Goal: Communication & Community: Participate in discussion

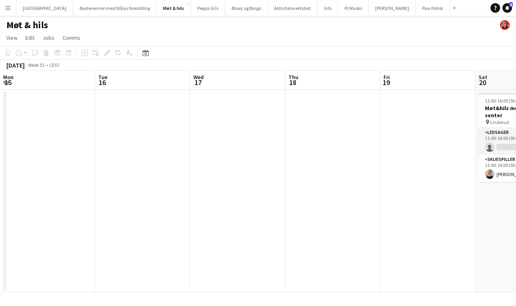
scroll to position [0, 282]
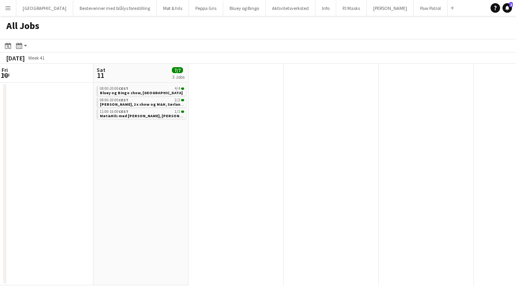
scroll to position [0, 289]
click at [135, 94] on span "Bluey og Bingo show, [GEOGRAPHIC_DATA]" at bounding box center [138, 92] width 83 height 5
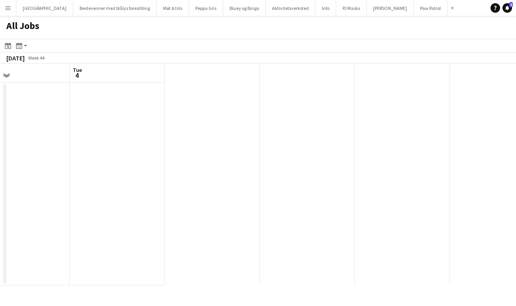
scroll to position [0, 314]
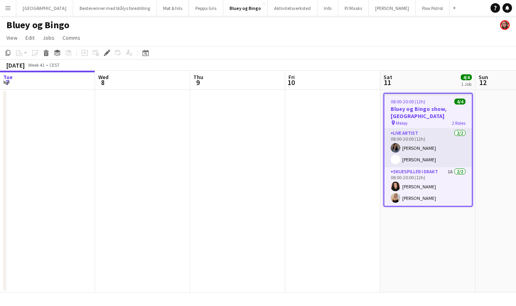
scroll to position [0, 274]
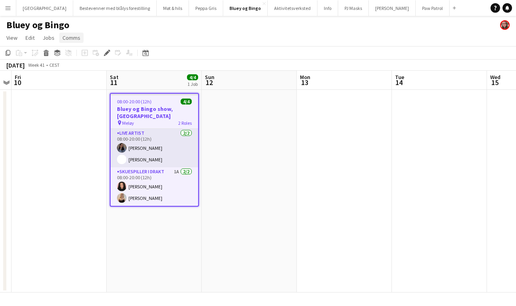
click at [73, 41] on span "Comms" at bounding box center [71, 37] width 18 height 7
click at [82, 74] on span "Create chat" at bounding box center [79, 71] width 28 height 7
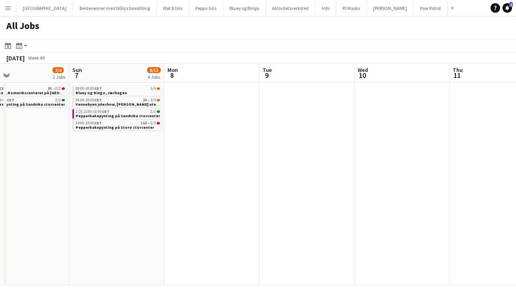
scroll to position [0, 207]
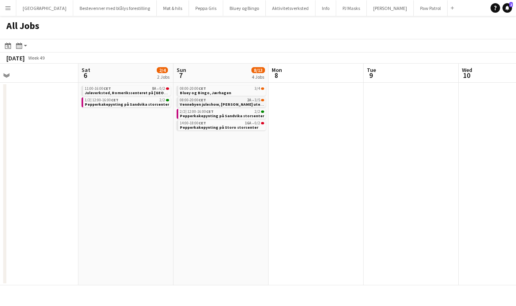
click at [232, 101] on div "08:00-20:00 CET 2A • 3/5" at bounding box center [222, 100] width 84 height 4
click at [216, 126] on span "Pepperkakepynting på Storo storsenter" at bounding box center [219, 127] width 78 height 5
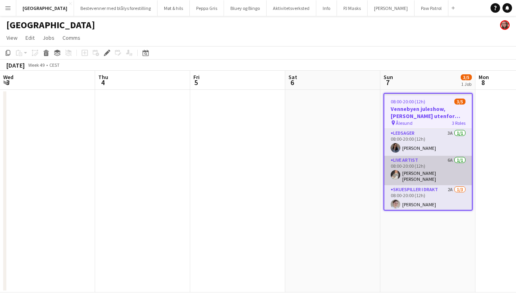
scroll to position [0, 274]
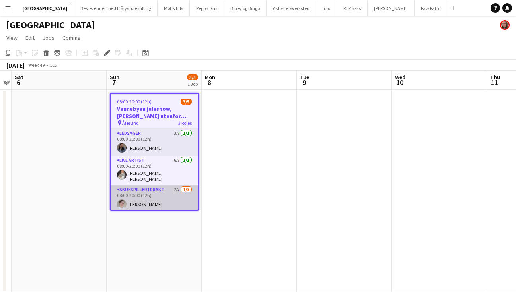
click at [161, 192] on app-card-role "Skuespiller i drakt 2A 1/3 08:00-20:00 (12h) Nikoline Olivia Gadmar single-neut…" at bounding box center [154, 210] width 87 height 50
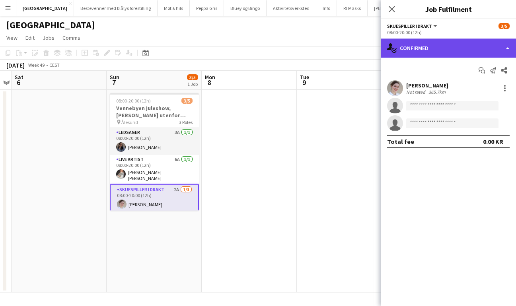
click at [427, 46] on div "single-neutral-actions-check-2 Confirmed" at bounding box center [448, 48] width 135 height 19
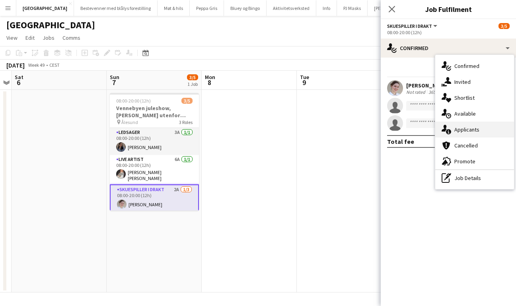
click at [467, 128] on span "Applicants" at bounding box center [466, 129] width 25 height 7
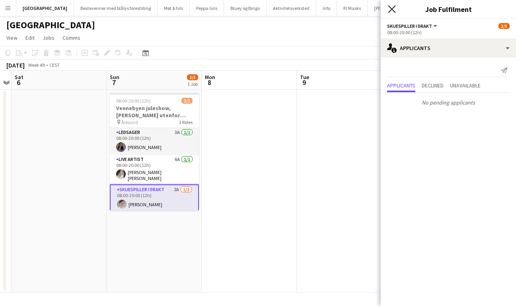
click at [394, 8] on icon "Close pop-in" at bounding box center [392, 9] width 8 height 8
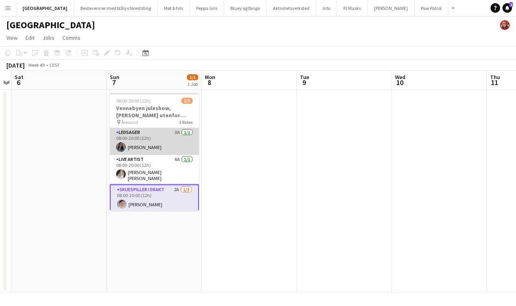
scroll to position [23, 0]
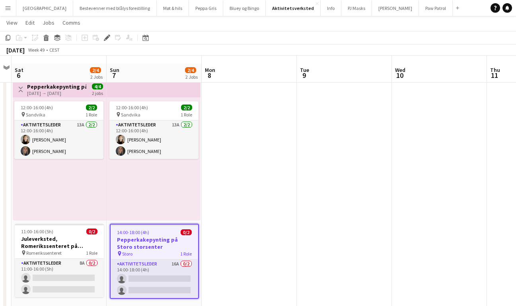
scroll to position [20, 0]
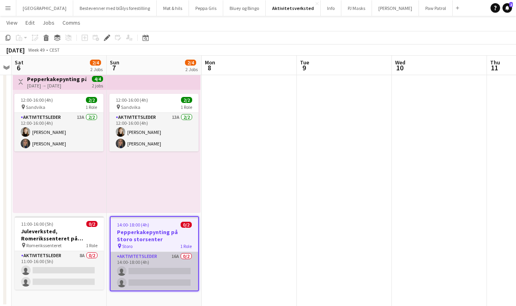
click at [147, 261] on app-card-role "Aktivitetsleder 16A 0/2 14:00-18:00 (4h) single-neutral-actions single-neutral-…" at bounding box center [154, 271] width 87 height 39
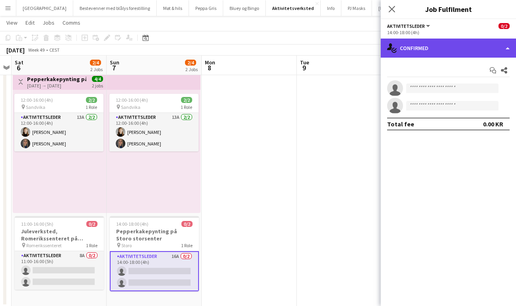
click at [427, 52] on div "single-neutral-actions-check-2 Confirmed" at bounding box center [448, 48] width 135 height 19
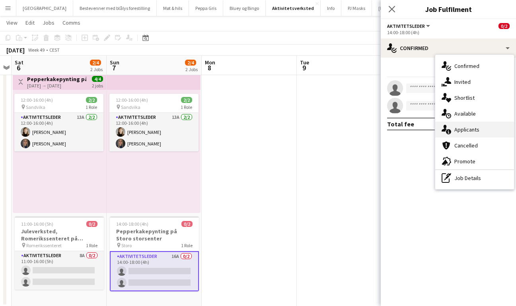
click at [465, 128] on span "Applicants" at bounding box center [466, 129] width 25 height 7
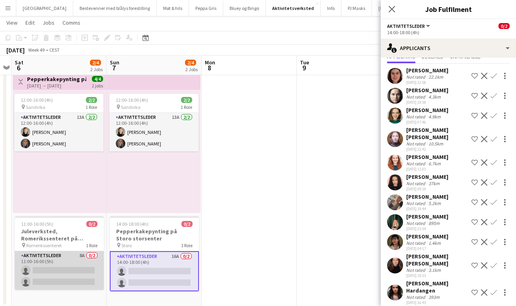
click at [62, 263] on app-card-role "Aktivitetsleder 8A 0/2 11:00-16:00 (5h) single-neutral-actions single-neutral-a…" at bounding box center [59, 270] width 89 height 39
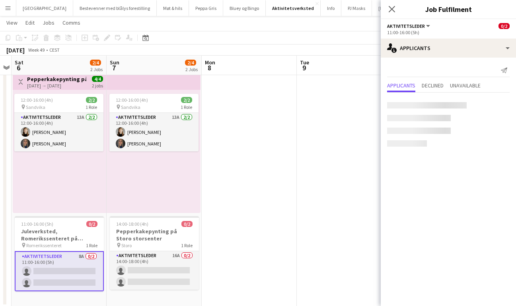
scroll to position [0, 0]
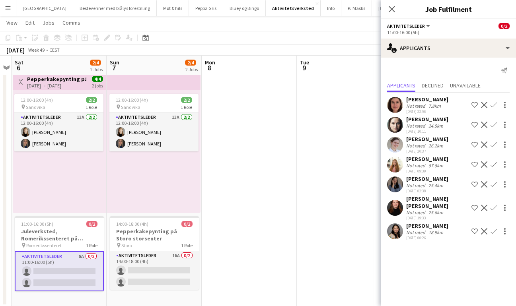
click at [494, 233] on app-icon "Confirm" at bounding box center [493, 231] width 6 height 6
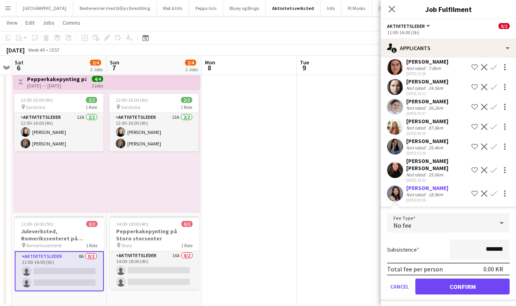
scroll to position [41, 0]
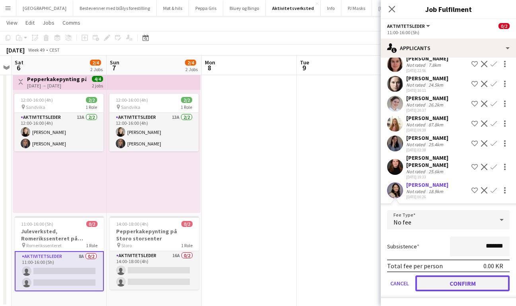
click at [454, 285] on button "Confirm" at bounding box center [462, 284] width 94 height 16
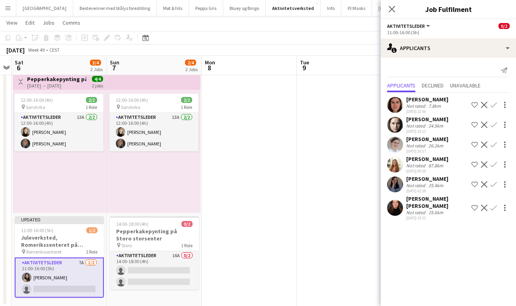
scroll to position [0, 0]
click at [392, 12] on icon "Close pop-in" at bounding box center [392, 9] width 8 height 8
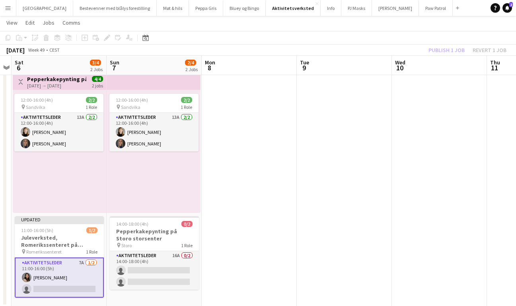
click at [443, 49] on div "Publish 1 job Revert 1 job" at bounding box center [467, 50] width 97 height 10
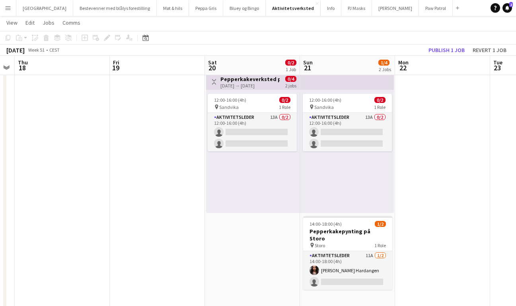
scroll to position [0, 366]
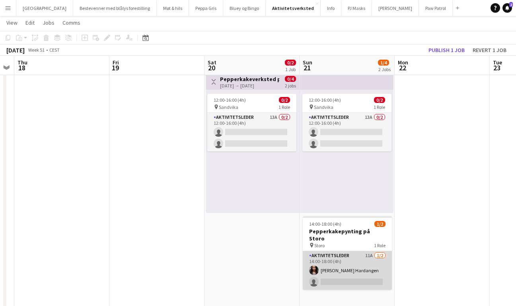
click at [349, 258] on app-card-role "Aktivitetsleder 11A 1/2 14:00-18:00 (4h) Cristina Vinaja Hardangen single-neutr…" at bounding box center [347, 270] width 89 height 39
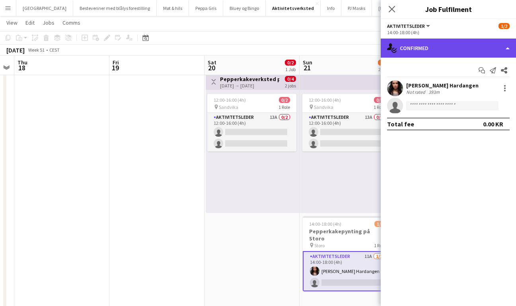
click at [468, 55] on div "single-neutral-actions-check-2 Confirmed" at bounding box center [448, 48] width 135 height 19
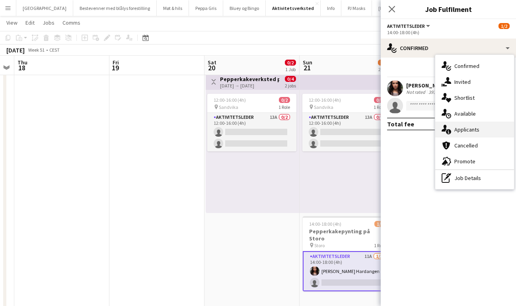
click at [475, 130] on span "Applicants" at bounding box center [466, 129] width 25 height 7
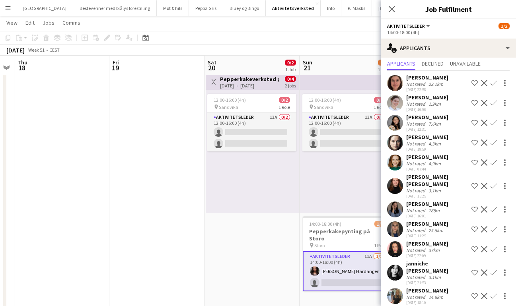
scroll to position [0, 0]
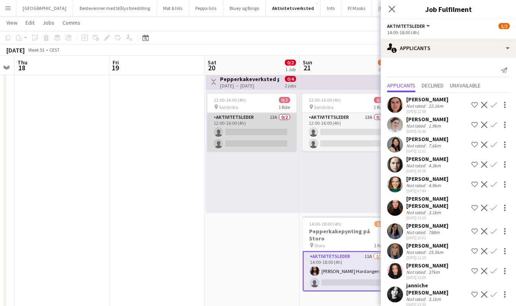
click at [250, 118] on app-card-role "Aktivitetsleder 13A 0/2 12:00-16:00 (4h) single-neutral-actions single-neutral-…" at bounding box center [251, 132] width 89 height 39
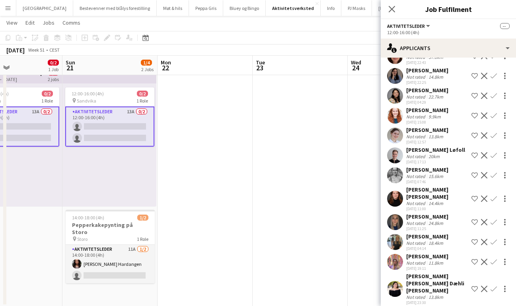
scroll to position [0, 163]
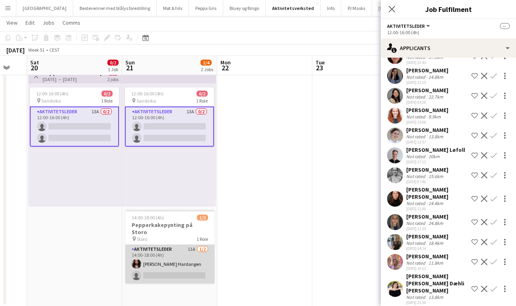
click at [163, 254] on app-card-role "Aktivitetsleder 11A 1/2 14:00-18:00 (4h) Cristina Vinaja Hardangen single-neutr…" at bounding box center [169, 264] width 89 height 39
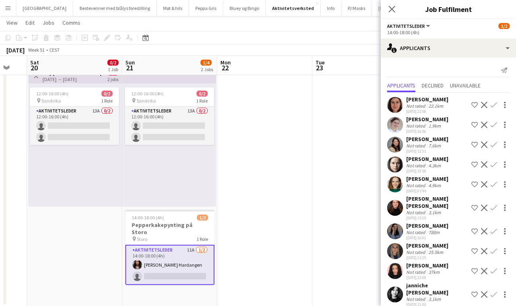
click at [493, 162] on app-icon "Confirm" at bounding box center [493, 164] width 6 height 6
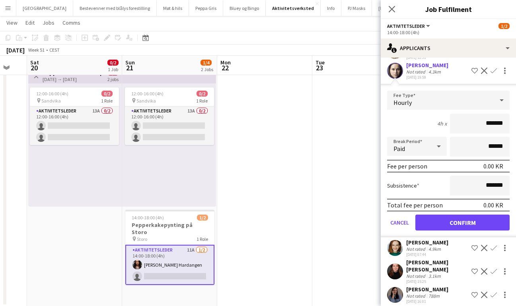
scroll to position [179, 0]
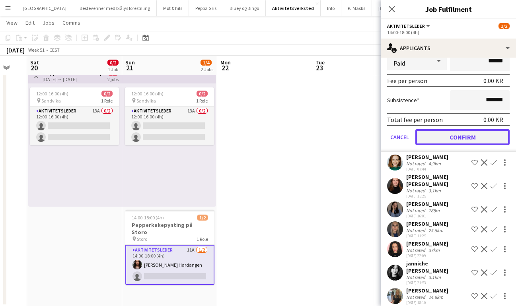
click at [460, 139] on button "Confirm" at bounding box center [462, 137] width 94 height 16
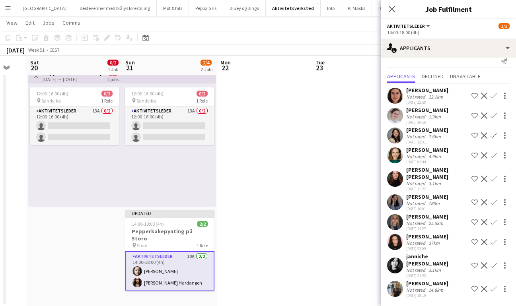
scroll to position [2, 0]
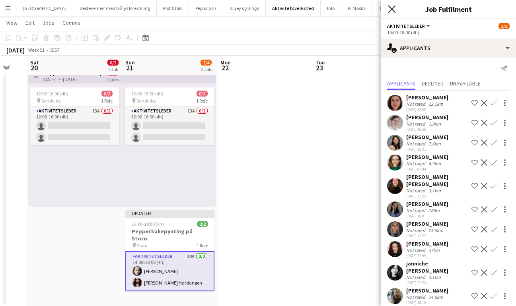
click at [390, 8] on icon at bounding box center [392, 9] width 8 height 8
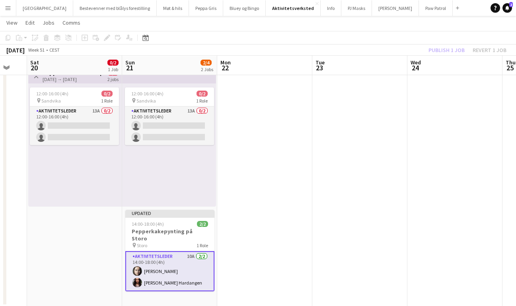
click at [452, 50] on div "Publish 1 job Revert 1 job" at bounding box center [467, 50] width 97 height 10
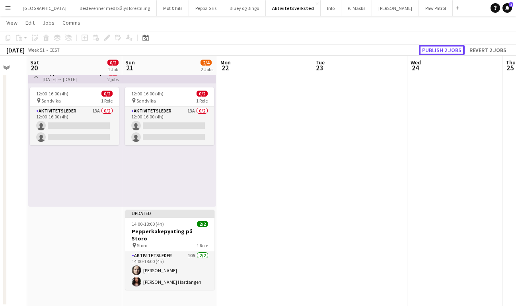
click at [452, 50] on button "Publish 2 jobs" at bounding box center [442, 50] width 46 height 10
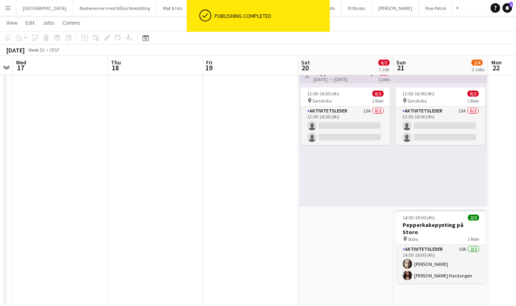
scroll to position [0, 167]
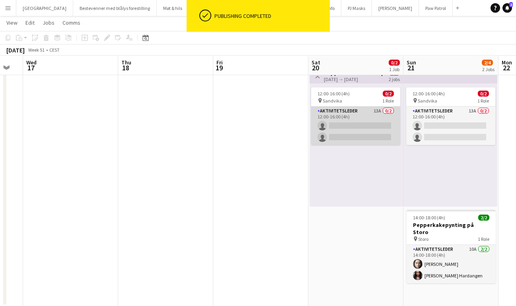
click at [330, 115] on app-card-role "Aktivitetsleder 13A 0/2 12:00-16:00 (4h) single-neutral-actions single-neutral-…" at bounding box center [355, 126] width 89 height 39
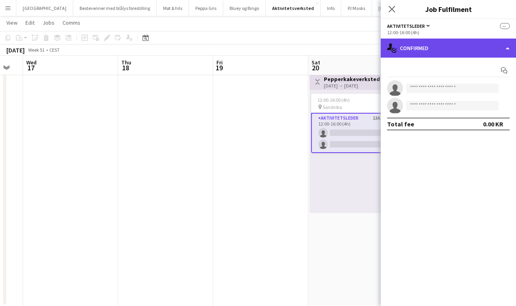
click at [437, 54] on div "single-neutral-actions-check-2 Confirmed" at bounding box center [448, 48] width 135 height 19
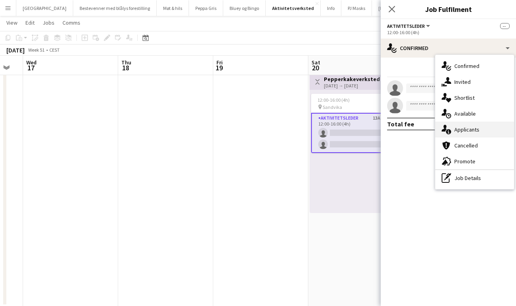
click at [468, 126] on span "Applicants" at bounding box center [466, 129] width 25 height 7
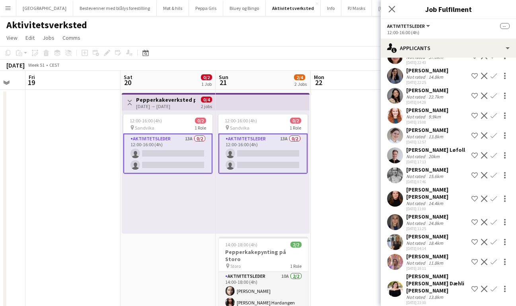
scroll to position [0, 269]
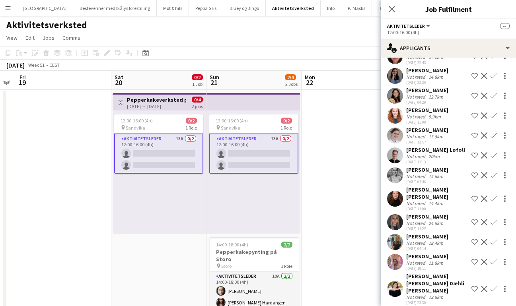
click at [495, 263] on app-icon "Confirm" at bounding box center [493, 262] width 6 height 6
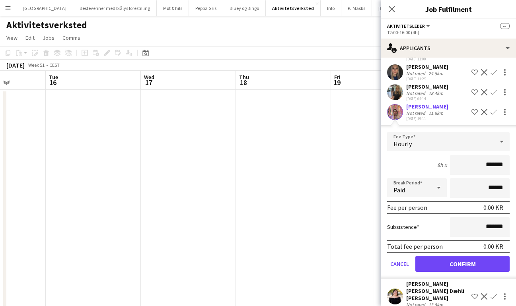
scroll to position [206, 0]
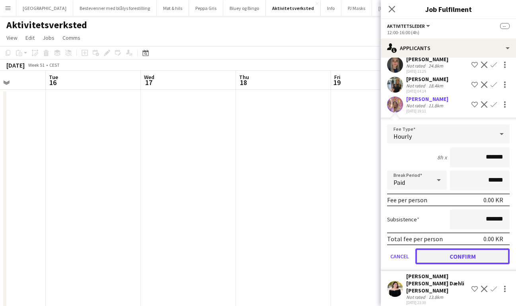
click at [443, 257] on button "Confirm" at bounding box center [462, 256] width 94 height 16
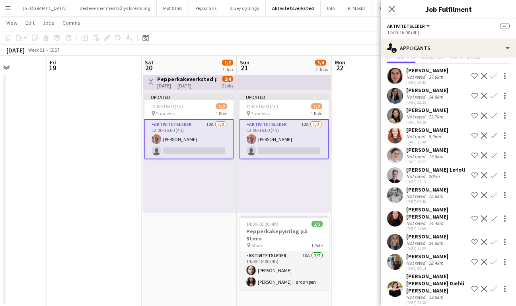
scroll to position [0, 338]
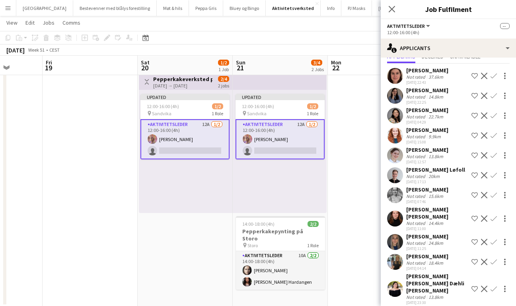
click at [495, 195] on app-icon "Confirm" at bounding box center [493, 195] width 6 height 6
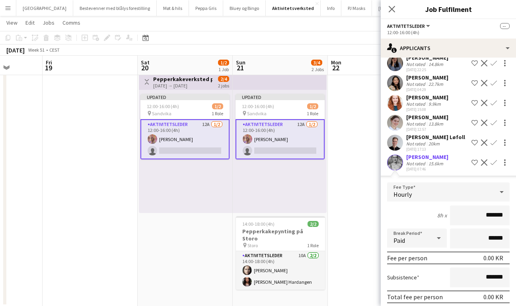
scroll to position [186, 0]
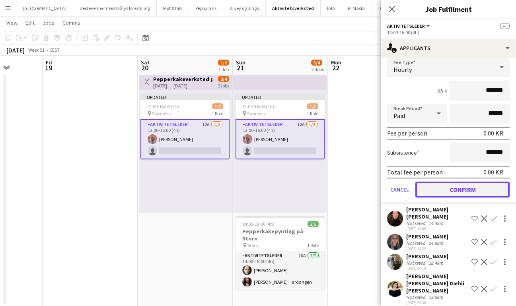
click at [459, 187] on button "Confirm" at bounding box center [462, 190] width 94 height 16
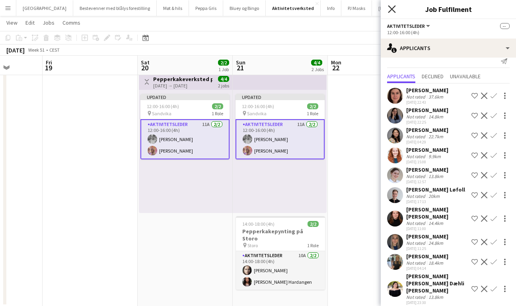
click at [391, 7] on icon "Close pop-in" at bounding box center [392, 9] width 8 height 8
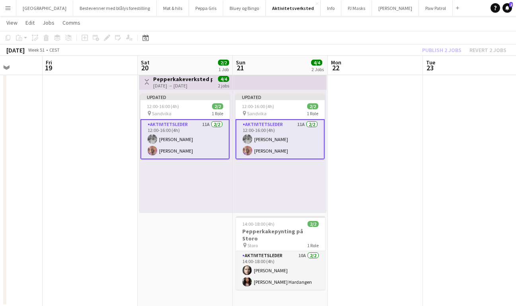
click at [431, 49] on div "Publish 2 jobs Revert 2 jobs" at bounding box center [463, 50] width 103 height 10
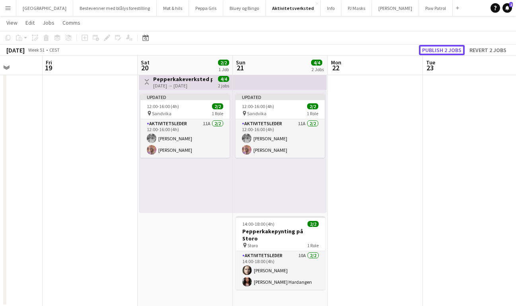
click at [431, 49] on button "Publish 2 jobs" at bounding box center [442, 50] width 46 height 10
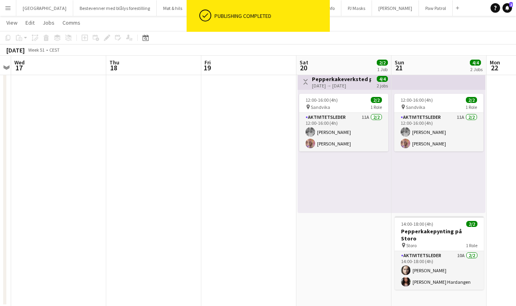
scroll to position [0, 249]
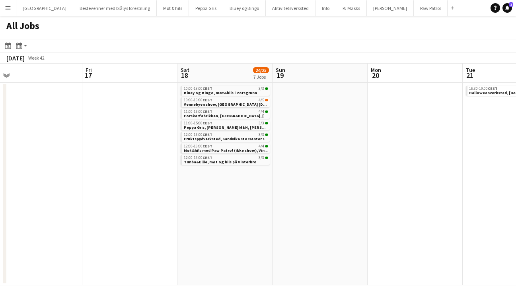
scroll to position [0, 305]
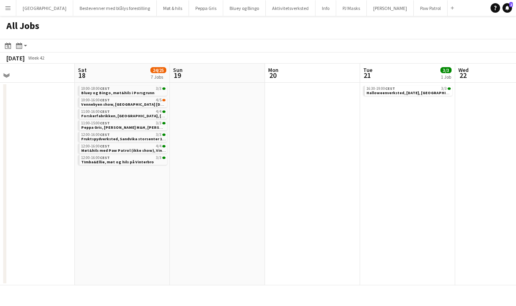
click at [323, 109] on app-date-cell at bounding box center [312, 184] width 95 height 203
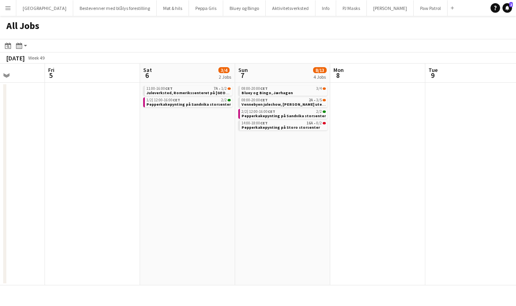
scroll to position [0, 337]
click at [196, 88] on div "11:00-16:00 CET 7A • 1/2" at bounding box center [187, 89] width 84 height 4
click at [264, 93] on span "Bluey og Bingo, Jærhagen" at bounding box center [265, 92] width 51 height 5
click at [6, 47] on icon "Date picker" at bounding box center [8, 46] width 6 height 6
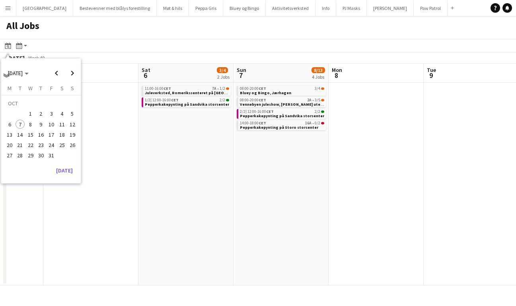
click at [63, 135] on span "18" at bounding box center [62, 135] width 10 height 10
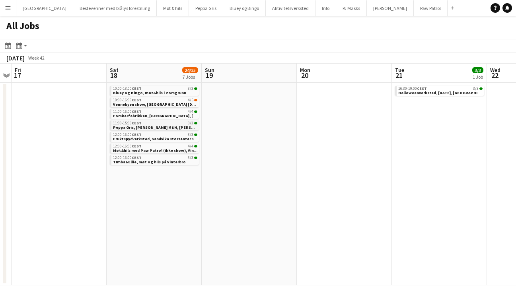
click at [125, 125] on span "Peppa Gris, kun M&H, Liertoppen" at bounding box center [162, 127] width 98 height 5
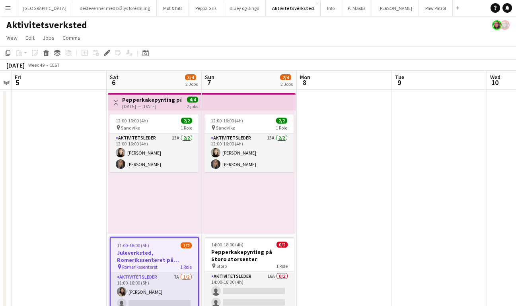
scroll to position [20, 0]
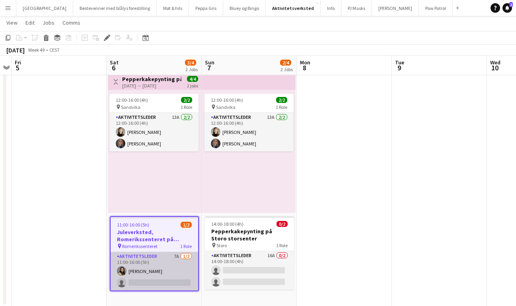
click at [155, 264] on app-card-role "Aktivitetsleder 7A 1/2 11:00-16:00 (5h) Emilie Pham single-neutral-actions" at bounding box center [154, 271] width 87 height 39
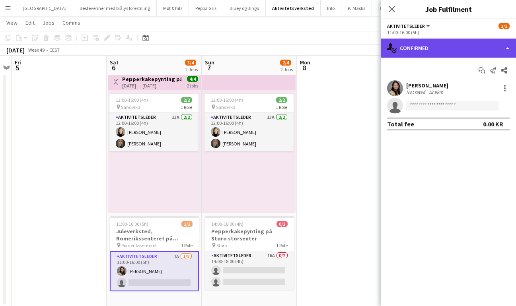
click at [427, 44] on div "single-neutral-actions-check-2 Confirmed" at bounding box center [448, 48] width 135 height 19
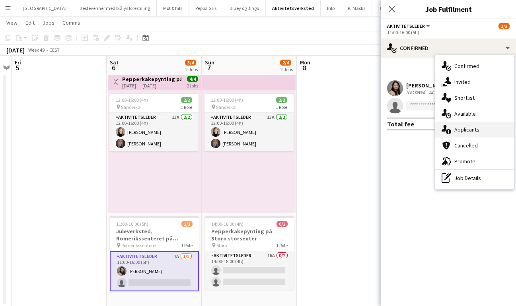
click at [468, 128] on span "Applicants" at bounding box center [466, 129] width 25 height 7
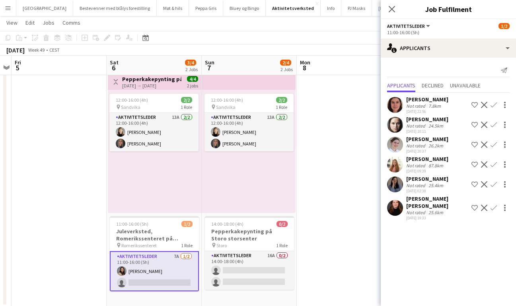
click at [494, 209] on app-icon "Confirm" at bounding box center [493, 208] width 6 height 6
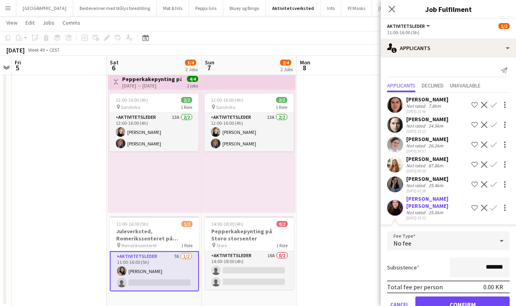
scroll to position [21, 0]
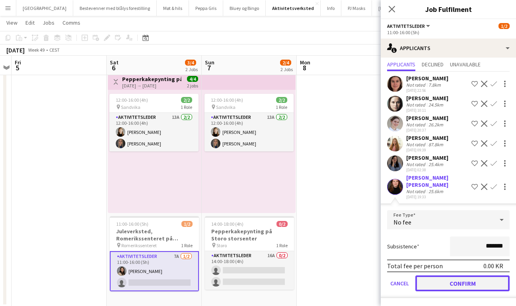
click at [467, 282] on button "Confirm" at bounding box center [462, 284] width 94 height 16
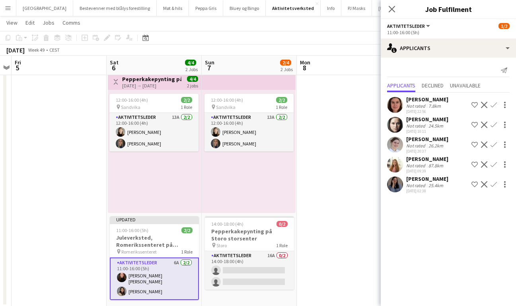
scroll to position [0, 0]
click at [393, 10] on icon at bounding box center [392, 9] width 8 height 8
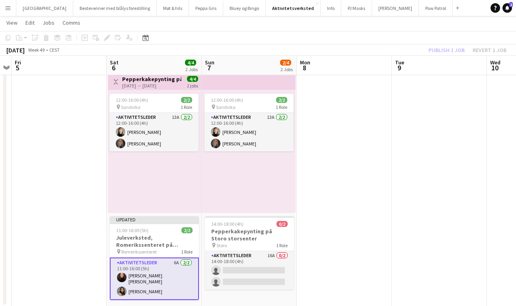
click at [445, 49] on div "Publish 1 job Revert 1 job" at bounding box center [467, 50] width 97 height 10
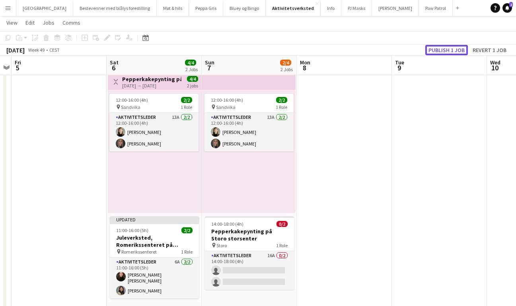
click at [445, 49] on button "Publish 1 job" at bounding box center [446, 50] width 43 height 10
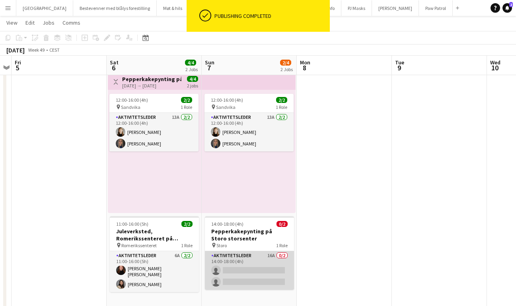
click at [251, 263] on app-card-role "Aktivitetsleder 16A 0/2 14:00-18:00 (4h) single-neutral-actions single-neutral-…" at bounding box center [249, 270] width 89 height 39
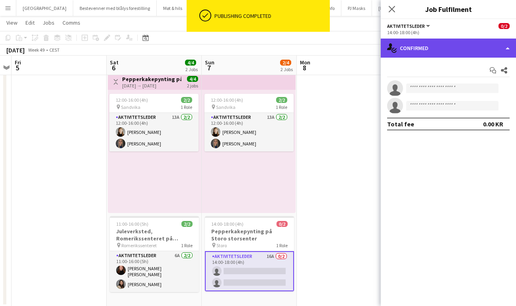
click at [436, 52] on div "single-neutral-actions-check-2 Confirmed" at bounding box center [448, 48] width 135 height 19
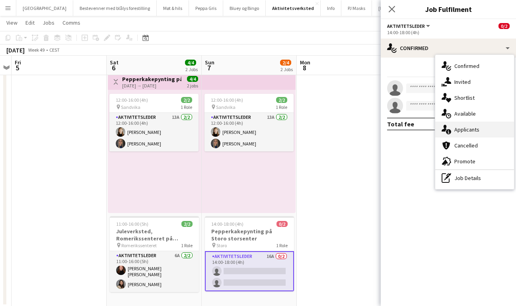
click at [465, 126] on span "Applicants" at bounding box center [466, 129] width 25 height 7
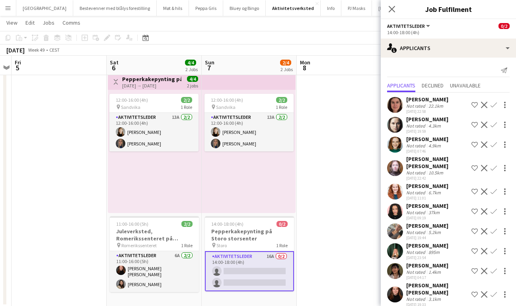
scroll to position [29, 0]
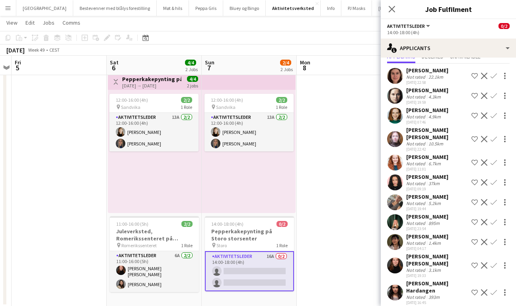
click at [495, 219] on app-icon "Confirm" at bounding box center [493, 222] width 6 height 6
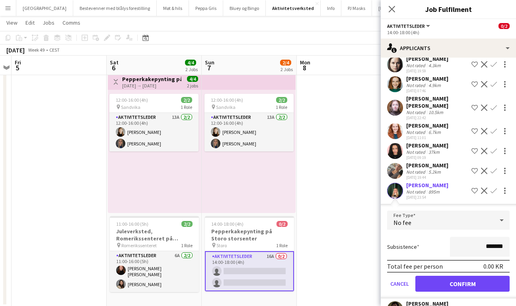
scroll to position [61, 0]
click at [445, 279] on button "Confirm" at bounding box center [462, 284] width 94 height 16
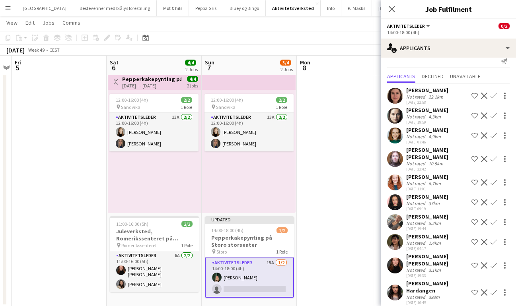
scroll to position [0, 0]
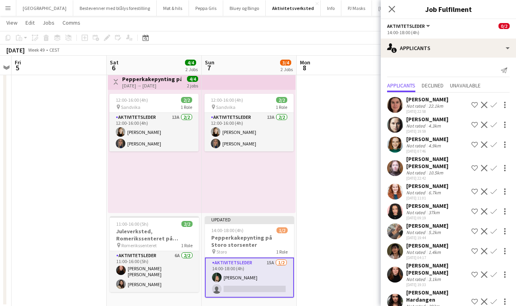
click at [493, 208] on app-icon "Confirm" at bounding box center [493, 211] width 6 height 6
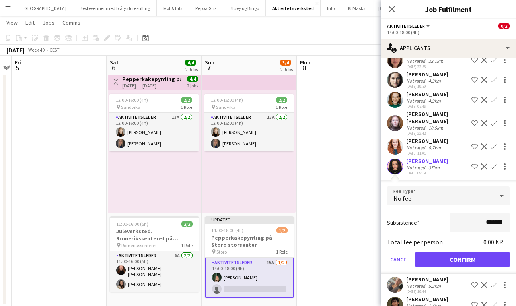
scroll to position [79, 0]
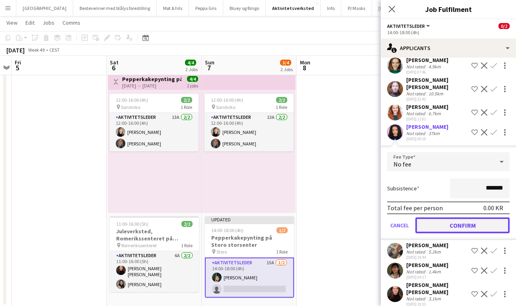
click at [461, 224] on button "Confirm" at bounding box center [462, 225] width 94 height 16
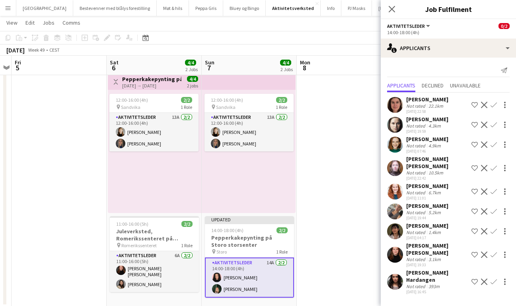
scroll to position [0, 0]
click at [394, 7] on icon at bounding box center [392, 9] width 8 height 8
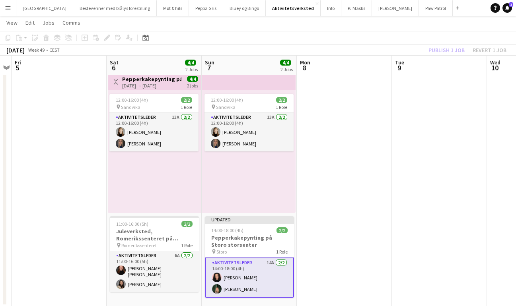
click at [447, 49] on div "Publish 1 job Revert 1 job" at bounding box center [467, 50] width 97 height 10
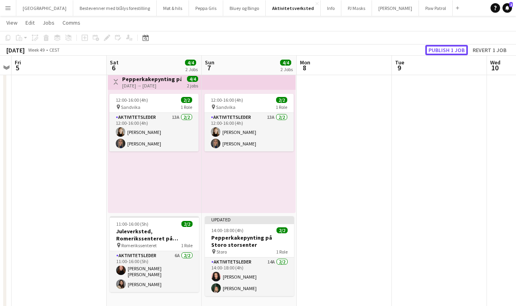
click at [447, 49] on button "Publish 1 job" at bounding box center [446, 50] width 43 height 10
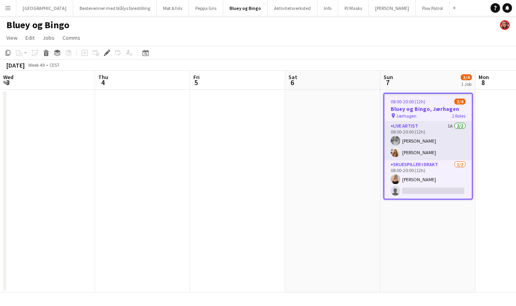
scroll to position [0, 274]
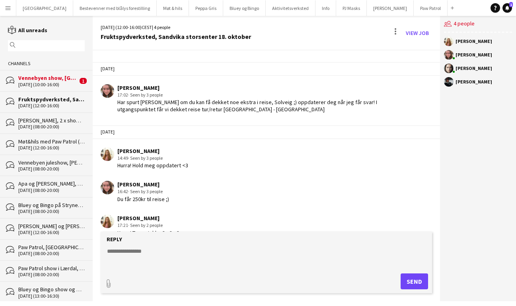
scroll to position [140, 0]
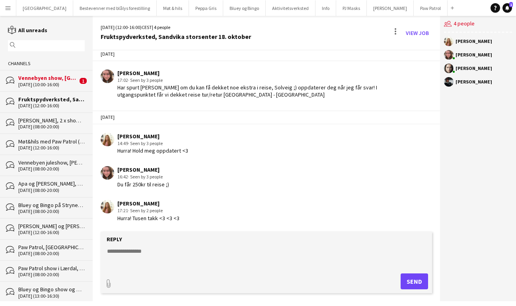
click at [43, 83] on div "[DATE] (10:00-16:00)" at bounding box center [47, 85] width 59 height 6
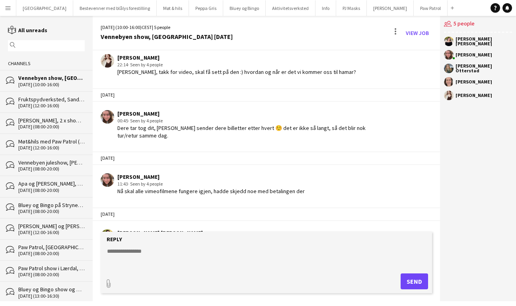
scroll to position [175, 0]
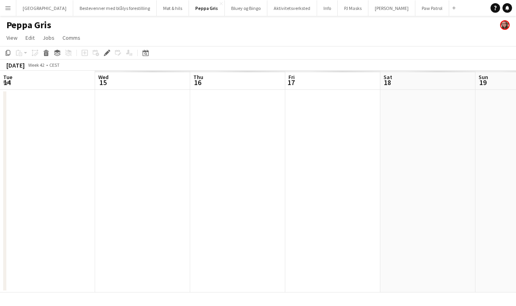
scroll to position [0, 274]
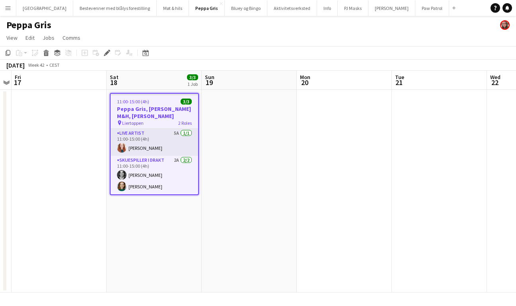
click at [133, 113] on h3 "Peppa Gris, [PERSON_NAME] M&H, [PERSON_NAME]" at bounding box center [154, 112] width 87 height 14
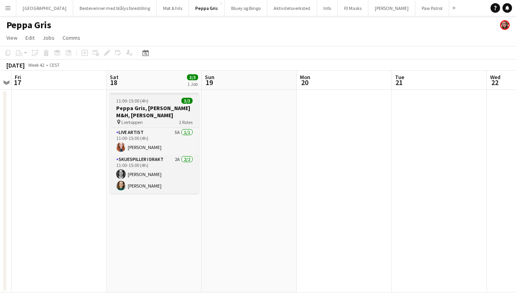
click at [133, 113] on h3 "Peppa Gris, [PERSON_NAME] M&H, [PERSON_NAME]" at bounding box center [154, 112] width 89 height 14
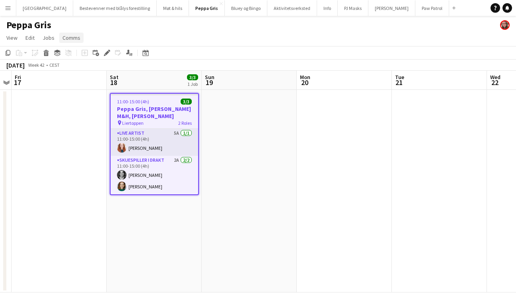
click at [71, 40] on span "Comms" at bounding box center [71, 37] width 18 height 7
click at [72, 70] on span "Create chat" at bounding box center [79, 71] width 28 height 7
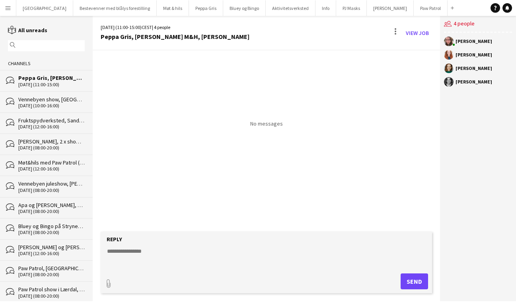
click at [202, 250] on textarea at bounding box center [267, 257] width 323 height 21
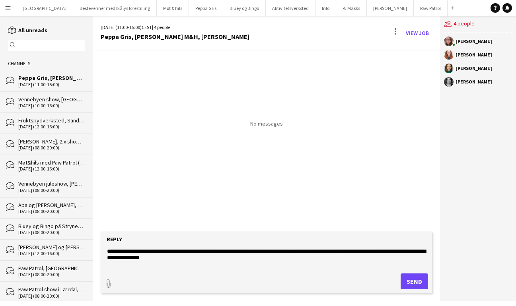
type textarea "**********"
click at [420, 283] on button "Send" at bounding box center [413, 282] width 27 height 16
